Goal: Register for event/course

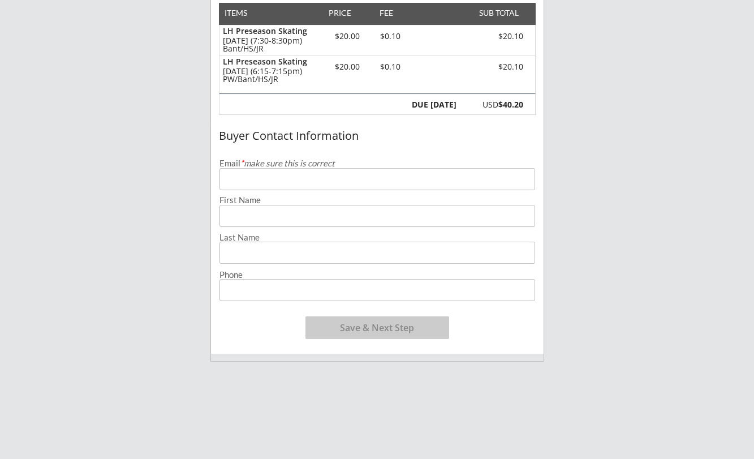
scroll to position [58, 0]
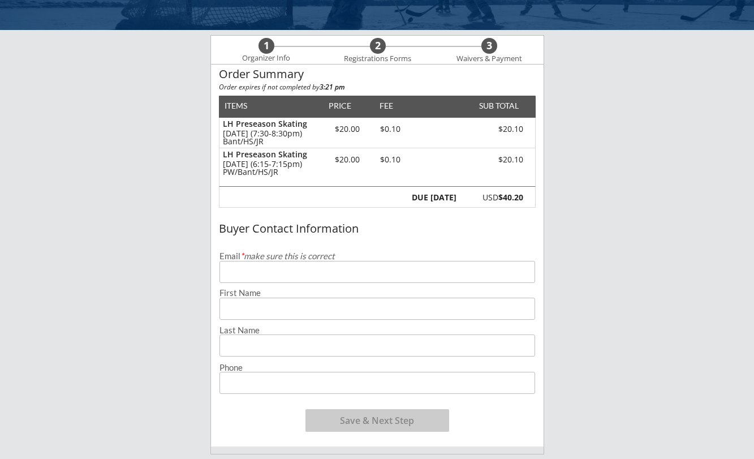
click at [276, 264] on input "email" at bounding box center [377, 272] width 316 height 22
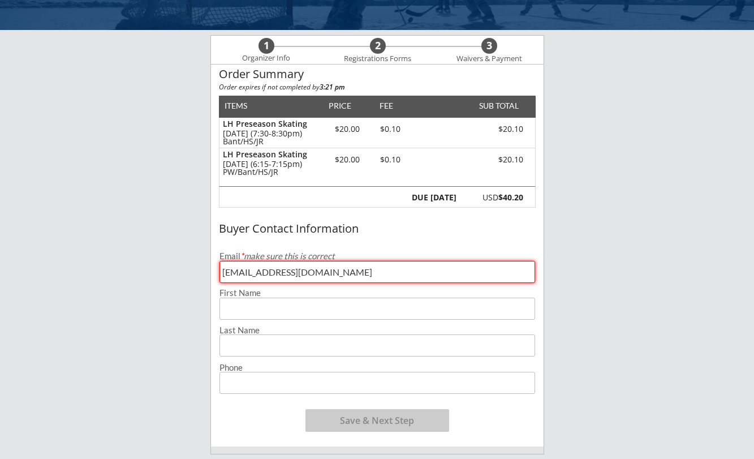
type input "[EMAIL_ADDRESS][DOMAIN_NAME]"
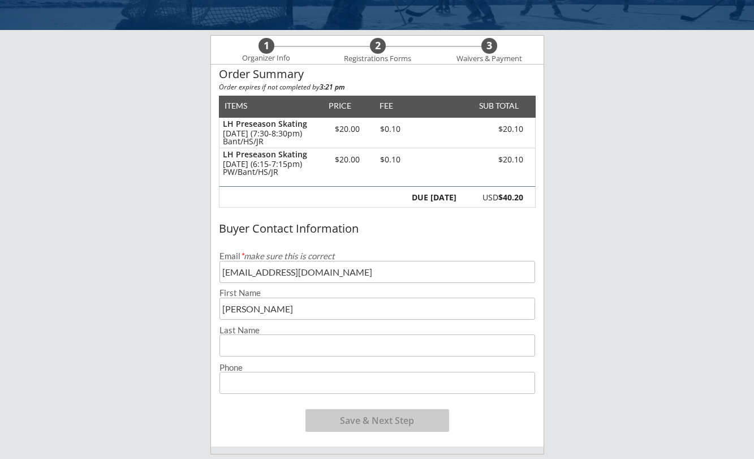
type input "[PERSON_NAME]"
type input "[PHONE_NUMBER]"
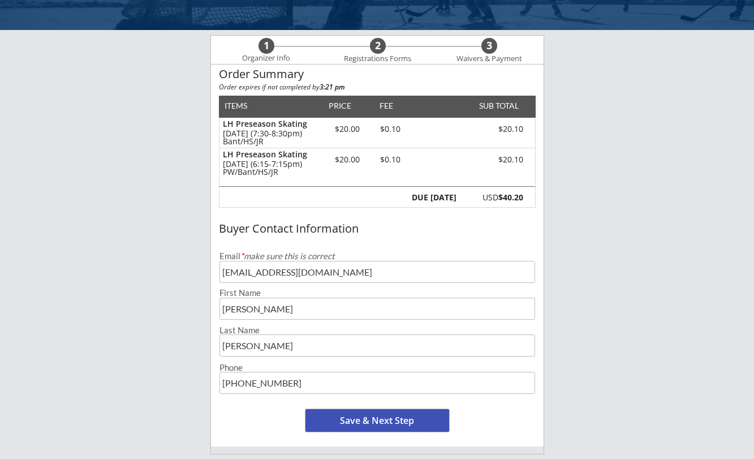
click at [369, 412] on button "Save & Next Step" at bounding box center [377, 420] width 144 height 23
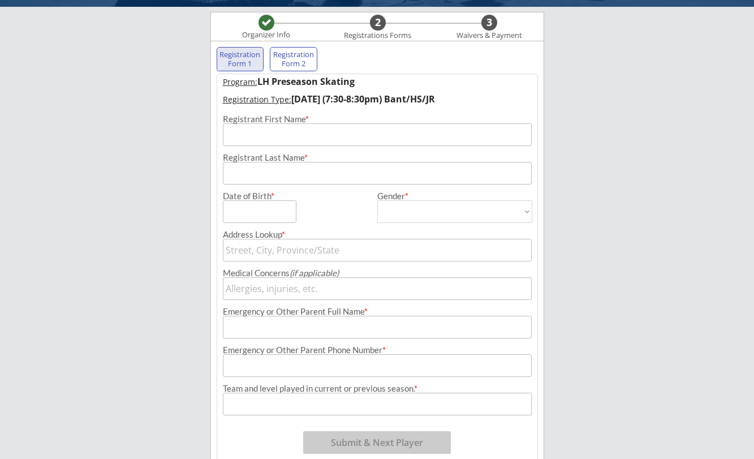
scroll to position [81, 0]
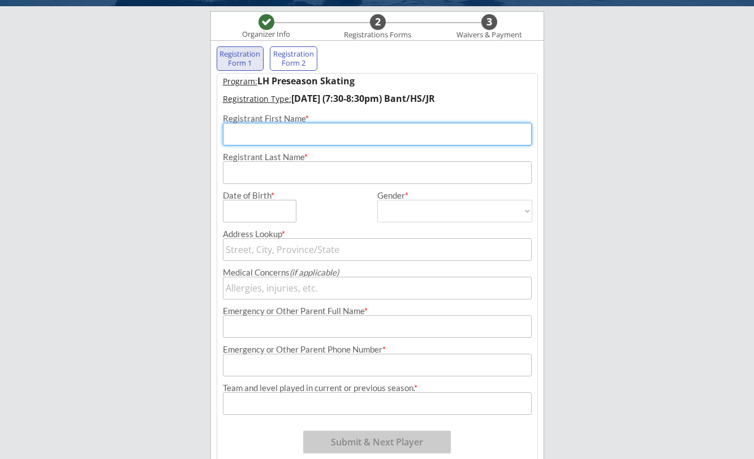
click at [247, 137] on input "input" at bounding box center [377, 134] width 309 height 23
type input "[PERSON_NAME]"
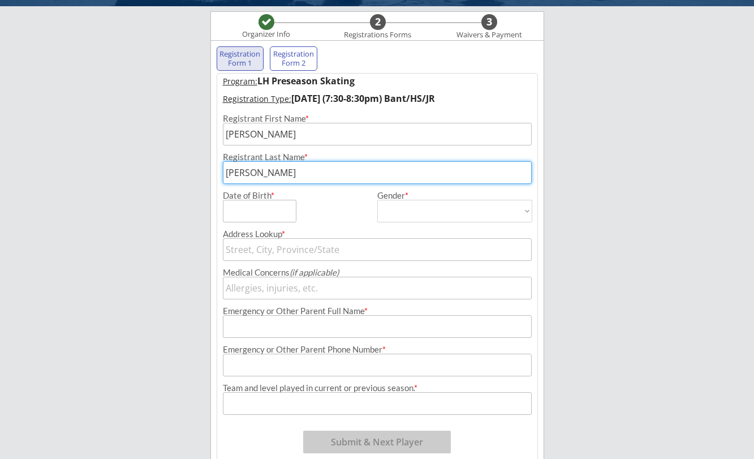
type input "[PERSON_NAME]"
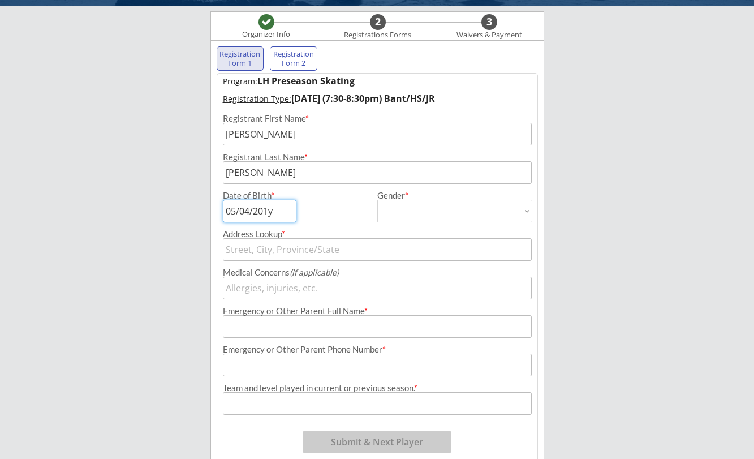
type input "[DATE]"
select select ""[DEMOGRAPHIC_DATA]""
type input "[DEMOGRAPHIC_DATA]"
click at [251, 247] on input "text" at bounding box center [377, 249] width 309 height 23
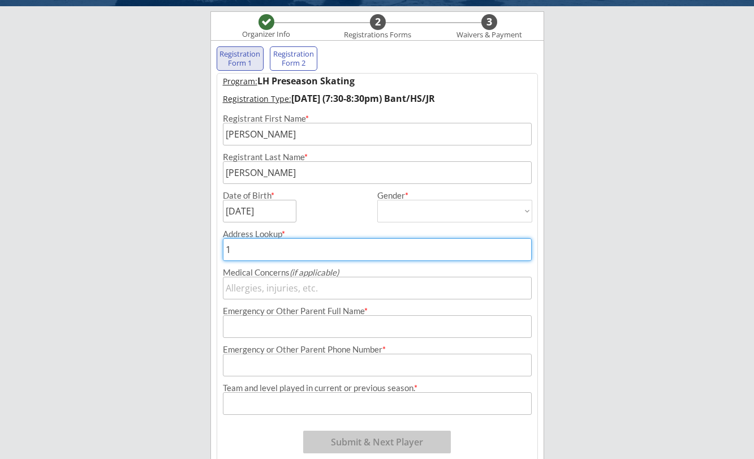
type input "19"
type input "[STREET_ADDRESS]"
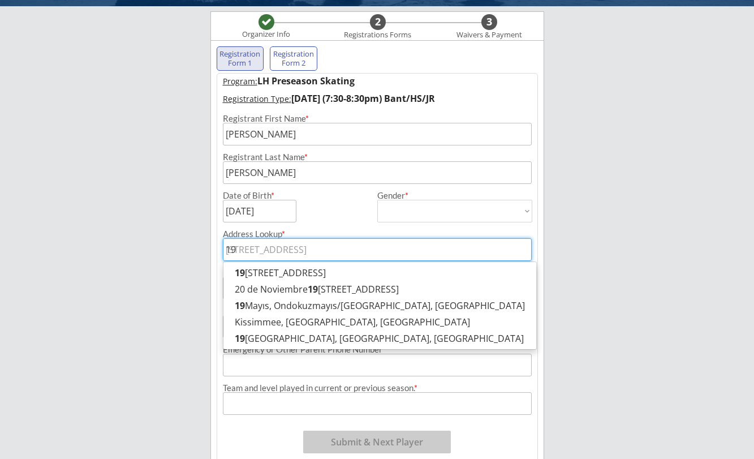
type input "193"
type input "[STREET_ADDRESS][PERSON_NAME]"
type input "1938"
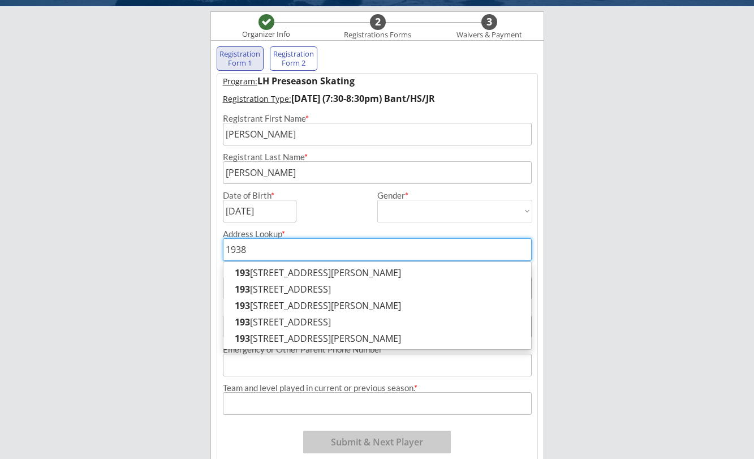
type input "[STREET_ADDRESS]"
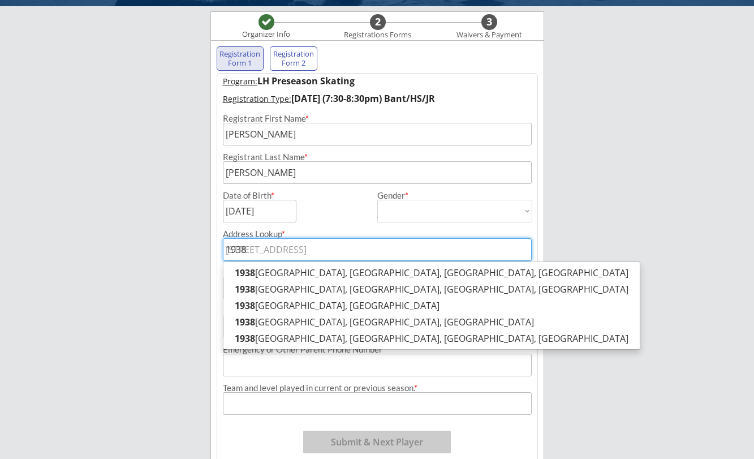
type input "1938"
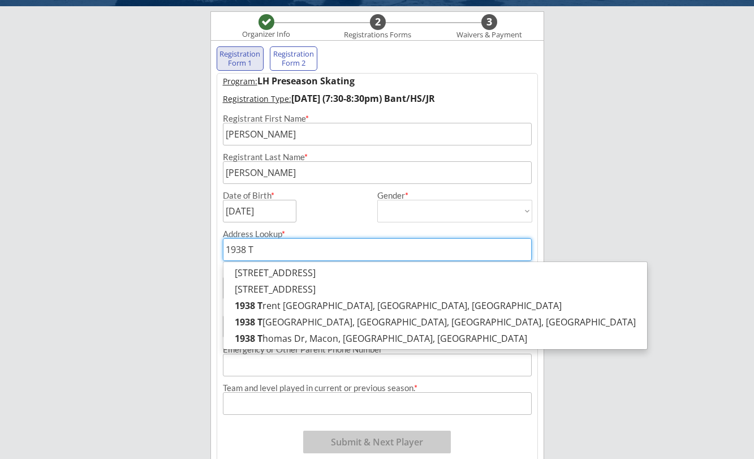
type input "1938 Ta"
type input "[STREET_ADDRESS][PERSON_NAME]"
type input "1938 Tah"
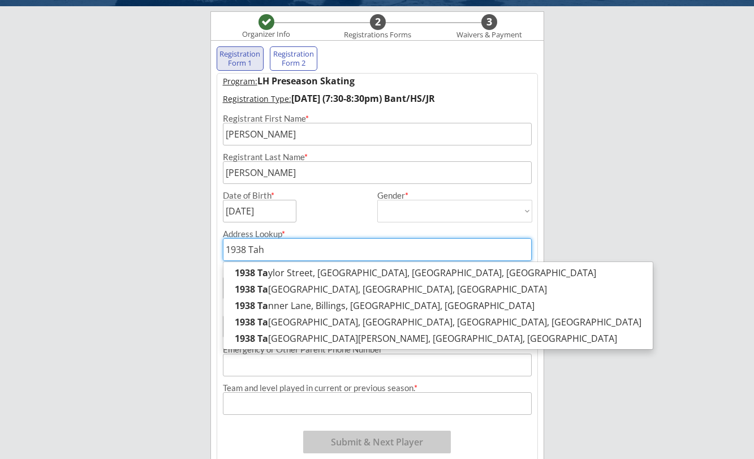
type input "[STREET_ADDRESS]"
type input "1938 Taho"
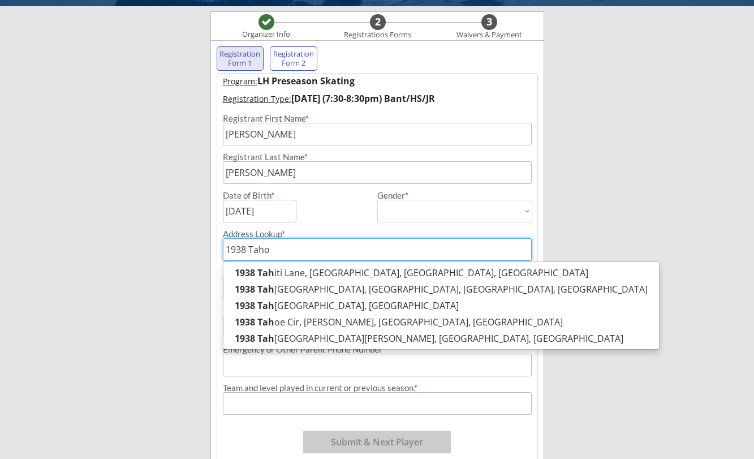
type input "[STREET_ADDRESS]"
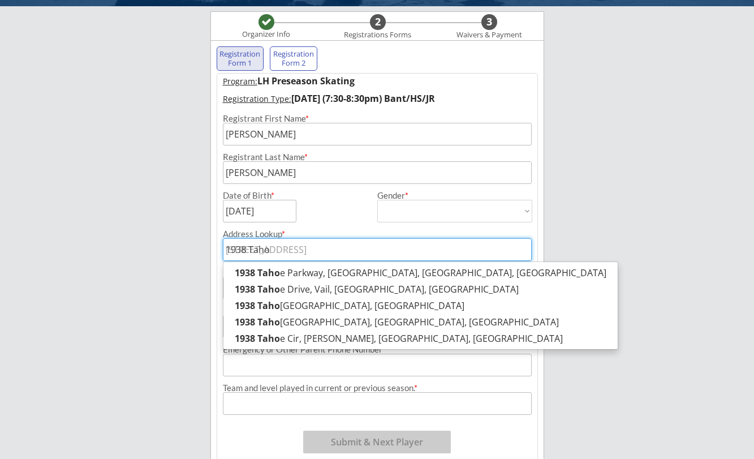
type input "1938 Tahoe"
type input "[STREET_ADDRESS]"
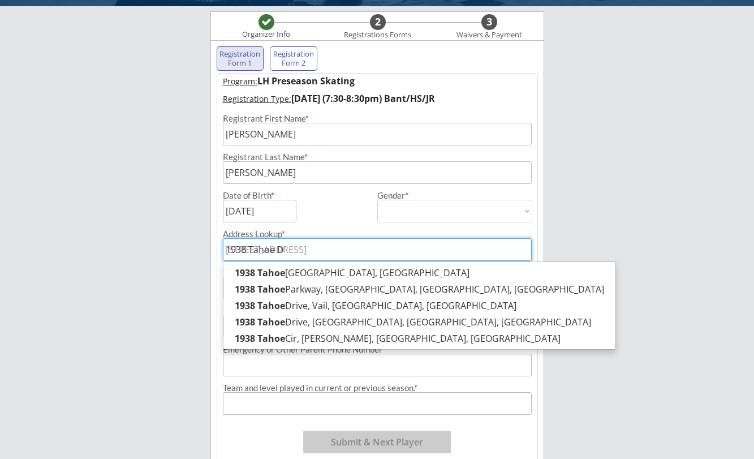
type input "1938 Tahoe Dr"
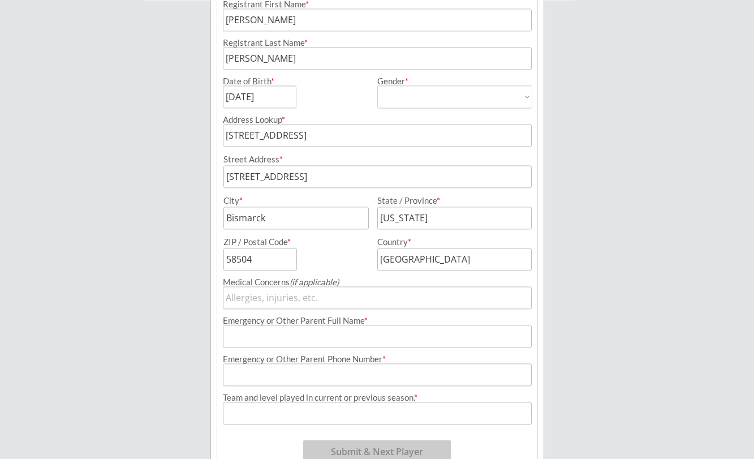
scroll to position [197, 0]
type input "[STREET_ADDRESS]"
click at [259, 346] on input "input" at bounding box center [377, 334] width 309 height 23
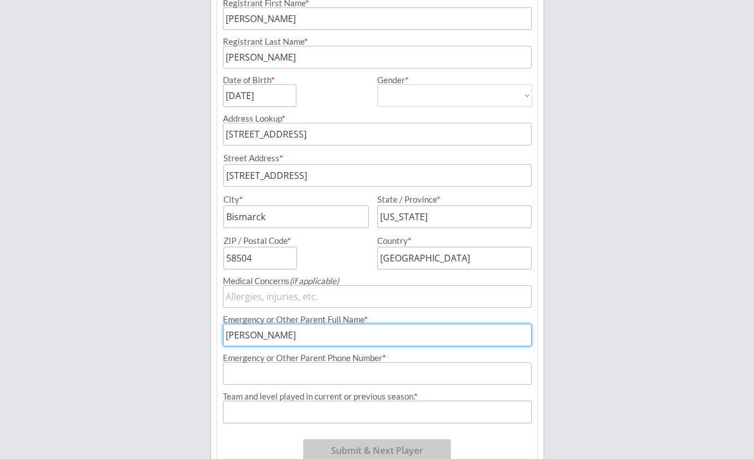
type input "[PERSON_NAME]"
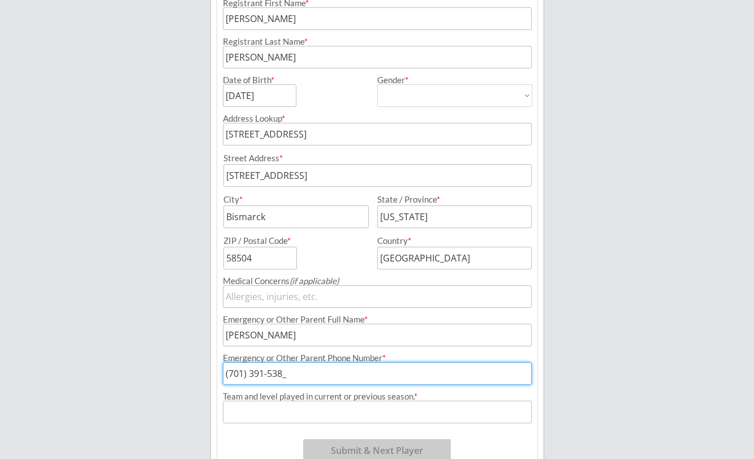
type input "[PHONE_NUMBER]"
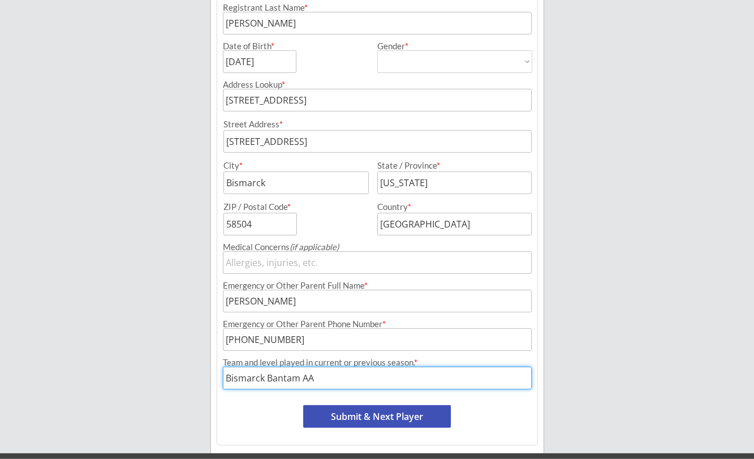
scroll to position [254, 0]
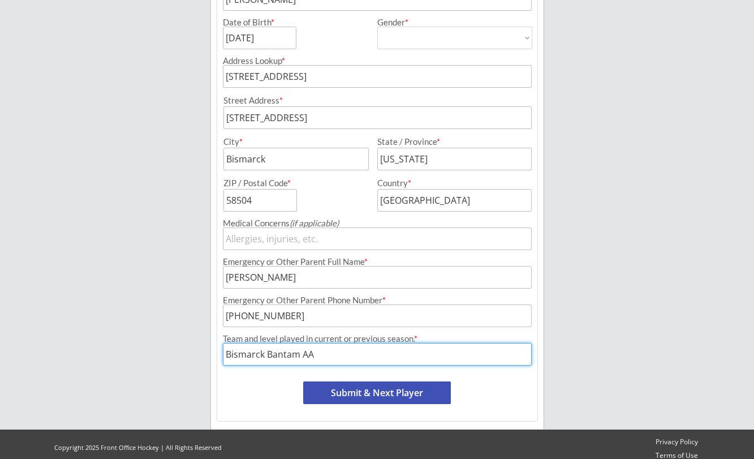
type input "Bismarck Bantam AA"
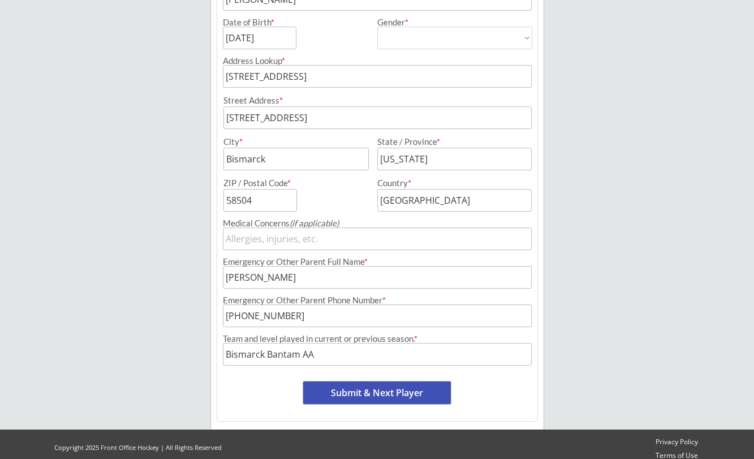
click at [368, 390] on button "Submit & Next Player" at bounding box center [377, 392] width 148 height 23
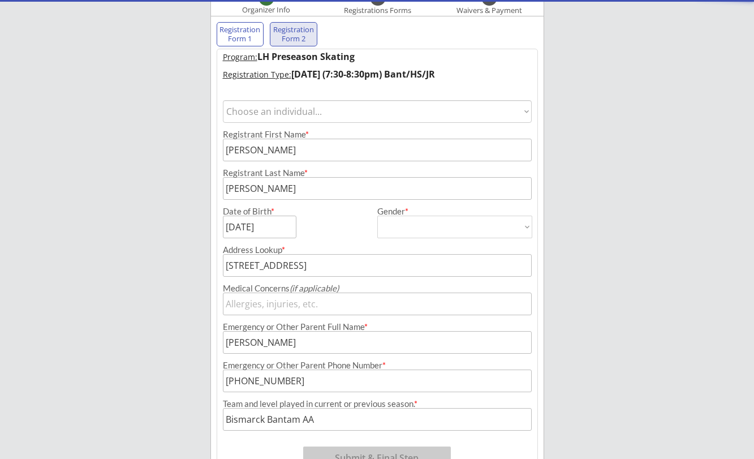
select select ""PLACEHOLDER_1427118222253""
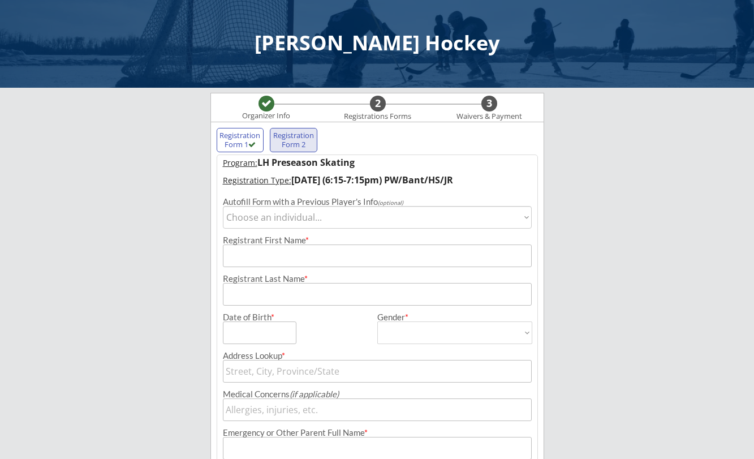
scroll to position [177, 0]
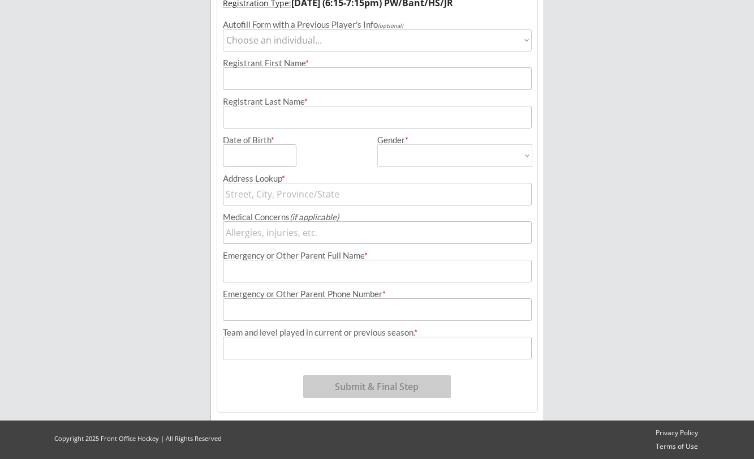
click at [376, 386] on button "Submit & Final Step" at bounding box center [377, 386] width 148 height 23
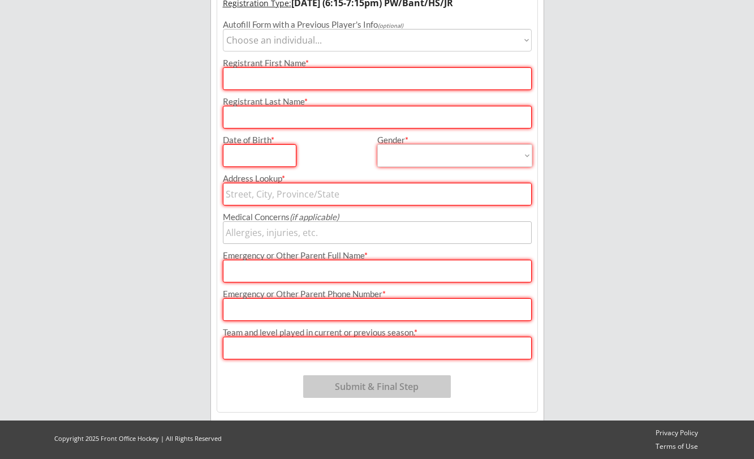
scroll to position [4, 0]
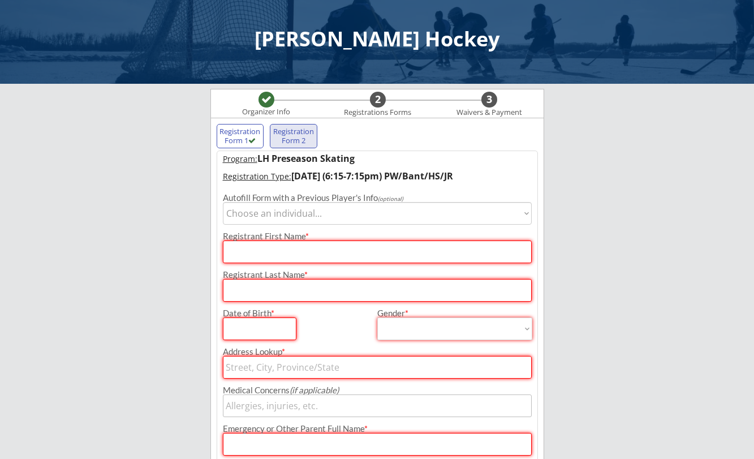
click at [251, 257] on input "input" at bounding box center [377, 251] width 309 height 23
click at [223, 202] on select "Choose an individual... [PERSON_NAME]" at bounding box center [377, 213] width 309 height 23
select select ""1348695171700984260__LOOKUP__1590614426309x566323656276312060""
click option "[PERSON_NAME]" at bounding box center [0, 0] width 0 height 0
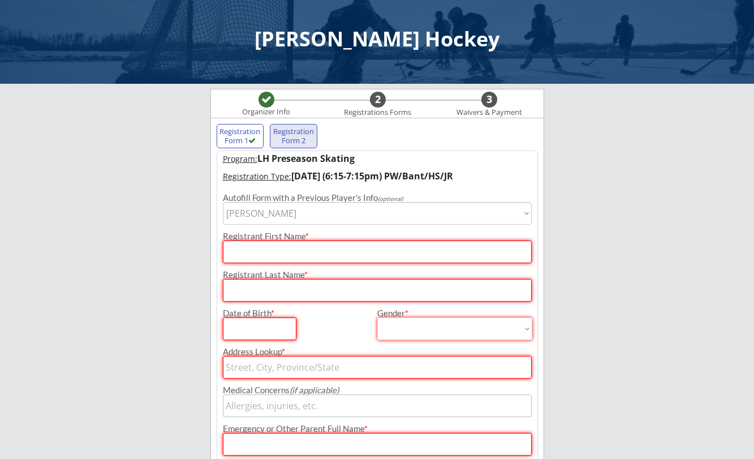
type input "[PERSON_NAME]"
type input "[DATE]"
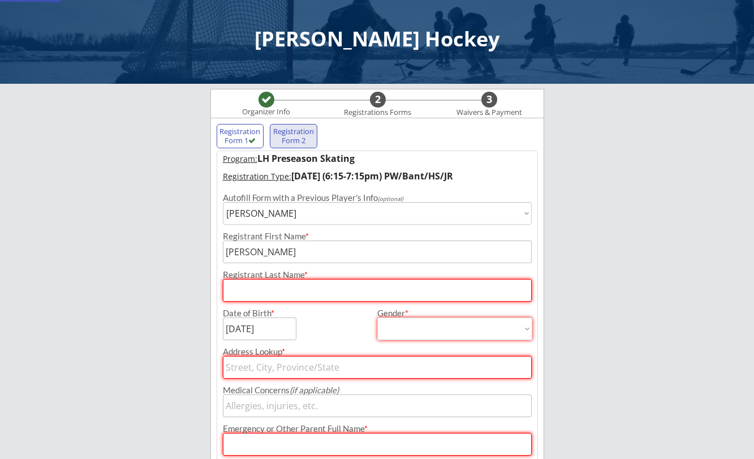
type input "[PERSON_NAME]"
type input "[DEMOGRAPHIC_DATA]"
select select ""[DEMOGRAPHIC_DATA]""
type input "[STREET_ADDRESS][PERSON_NAME]"
type input "[PERSON_NAME]"
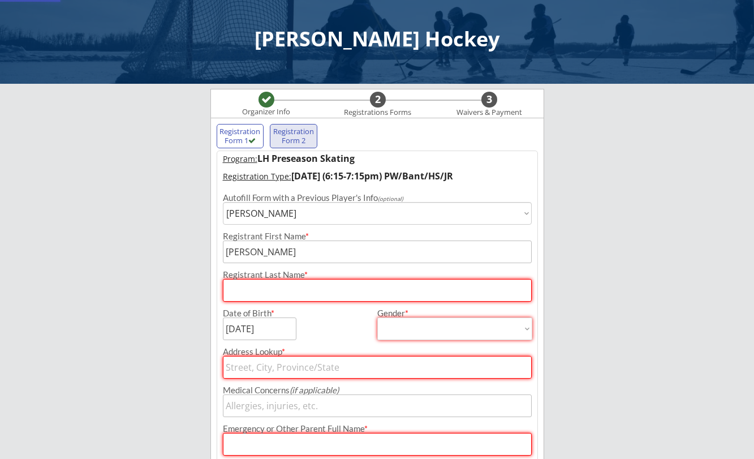
type input "[PHONE_NUMBER]"
type input "Bismarck Bantam AA"
type input "[STREET_ADDRESS]"
type input "Bismarck"
type input "[US_STATE]"
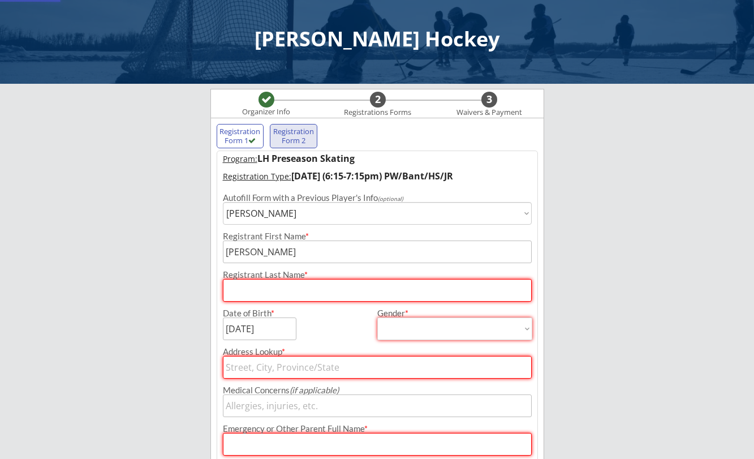
type input "58504"
type input "[GEOGRAPHIC_DATA]"
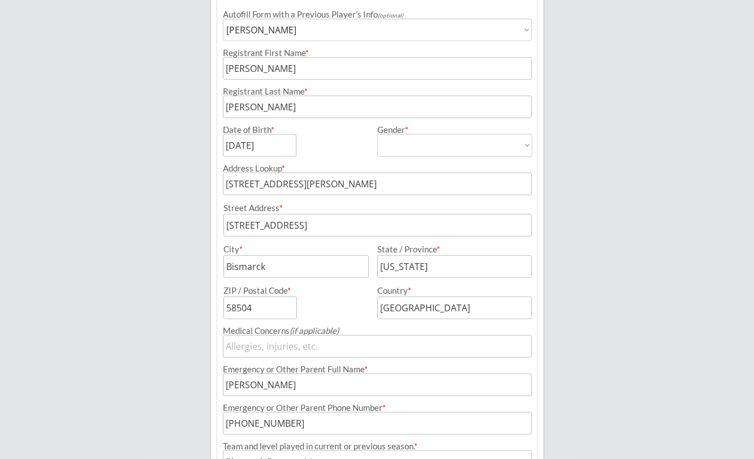
scroll to position [292, 0]
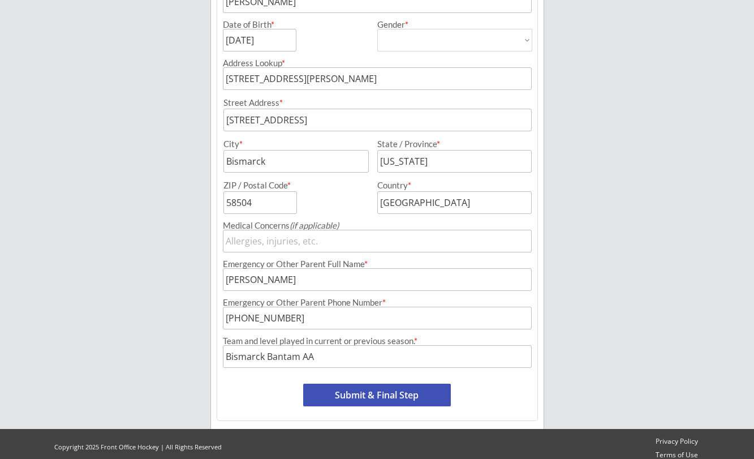
click at [371, 394] on button "Submit & Final Step" at bounding box center [377, 394] width 148 height 23
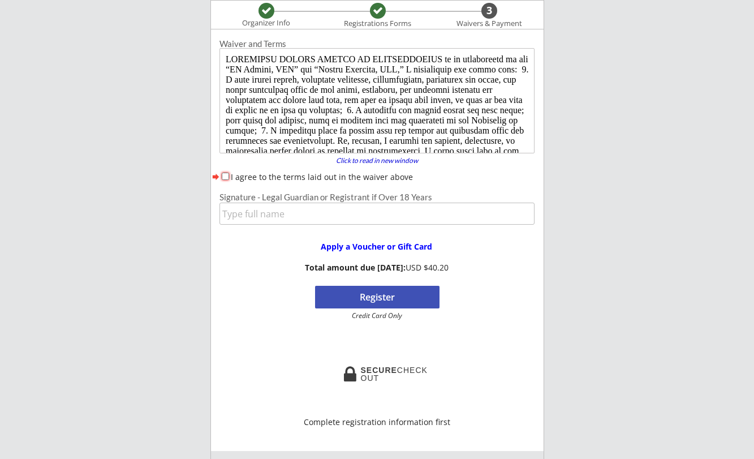
scroll to position [0, 0]
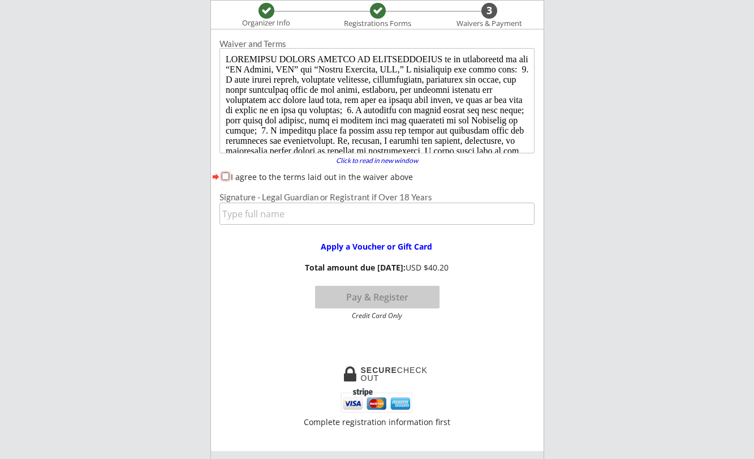
click at [227, 175] on input "I agree to the terms laid out in the waiver above" at bounding box center [225, 175] width 7 height 7
checkbox input "true"
click at [244, 212] on input "input" at bounding box center [376, 213] width 315 height 22
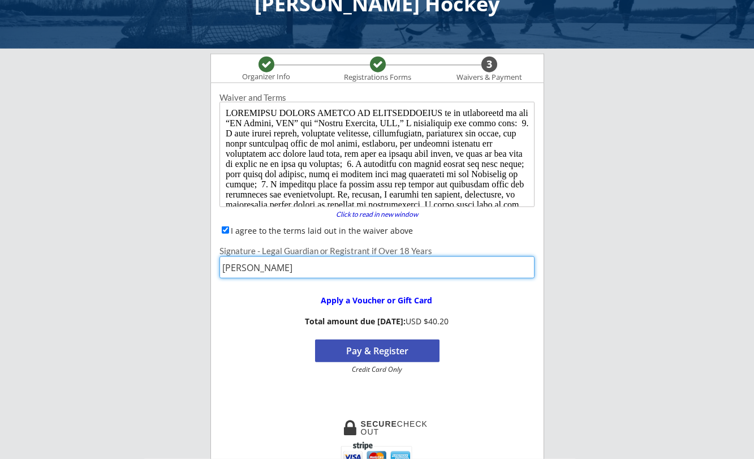
scroll to position [58, 0]
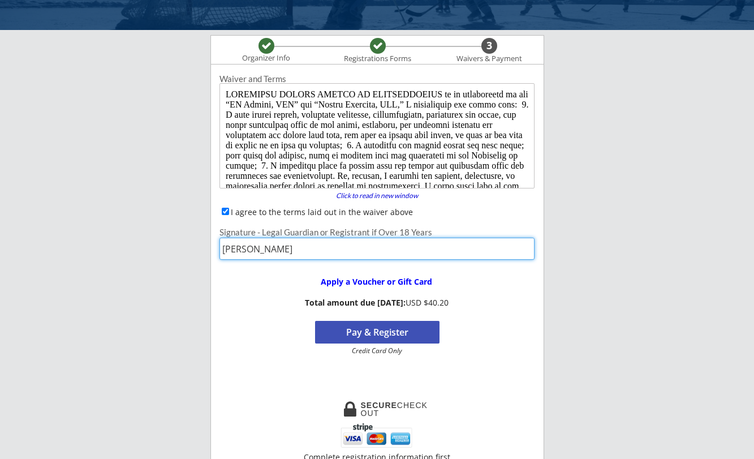
type input "[PERSON_NAME]"
click at [368, 335] on button "Pay & Register" at bounding box center [377, 332] width 124 height 23
